Goal: Communication & Community: Answer question/provide support

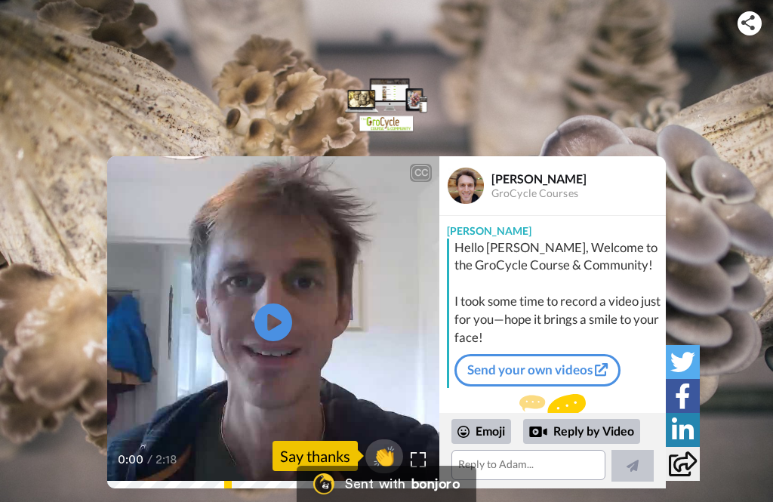
click at [282, 328] on icon "Play/Pause" at bounding box center [274, 323] width 38 height 68
click at [588, 434] on div "Reply by Video" at bounding box center [581, 432] width 117 height 26
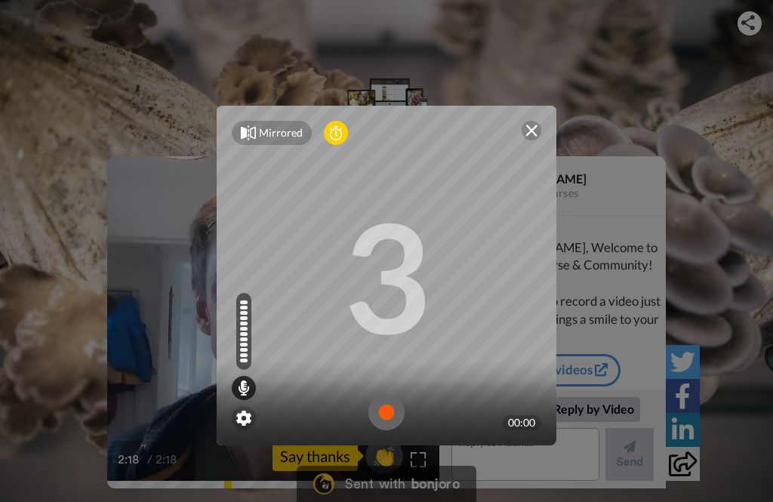
click at [391, 407] on img at bounding box center [387, 412] width 36 height 36
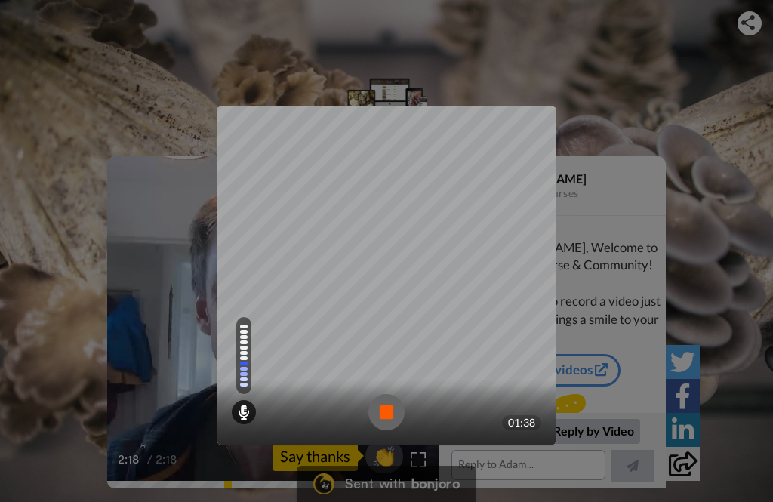
click at [384, 417] on img at bounding box center [387, 412] width 36 height 36
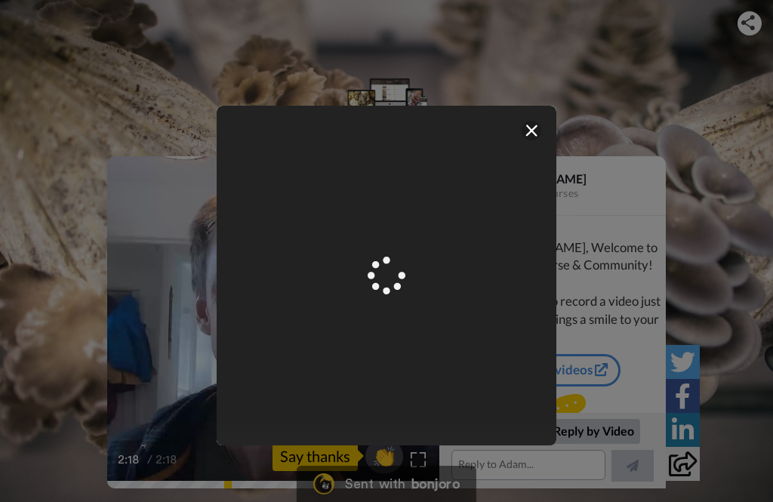
click at [527, 136] on img at bounding box center [532, 131] width 12 height 12
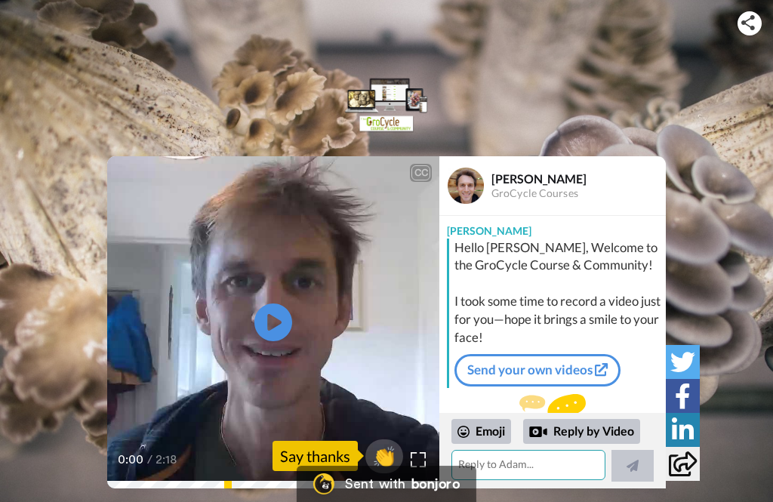
click at [514, 471] on textarea at bounding box center [529, 465] width 154 height 30
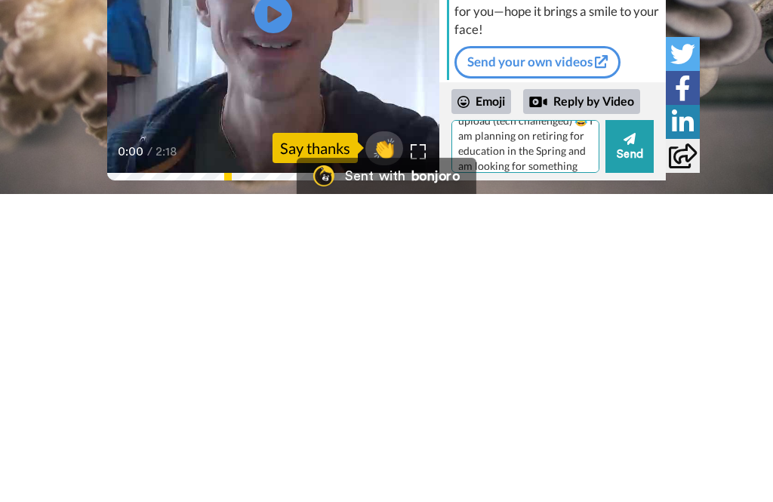
scroll to position [59, 0]
click at [539, 428] on textarea "Hello [PERSON_NAME], just in case my video didn’t upload (tech challenged) 😂 I …" at bounding box center [526, 454] width 148 height 53
click at [500, 428] on textarea "Hello [PERSON_NAME], just in case my video didn’t upload (tech challenged) 😂 I …" at bounding box center [526, 454] width 148 height 53
type textarea "Hello [PERSON_NAME], just in case my video didn’t upload (tech challenged) 😂 I …"
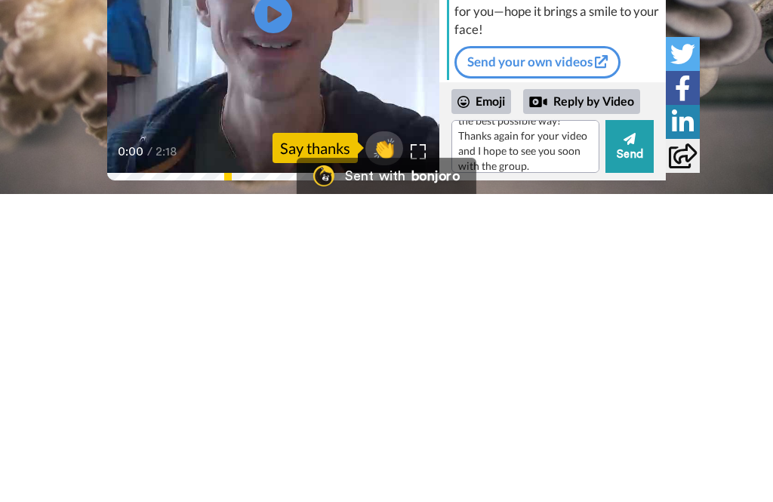
click at [631, 428] on button "Send" at bounding box center [630, 454] width 48 height 53
